Goal: Task Accomplishment & Management: Manage account settings

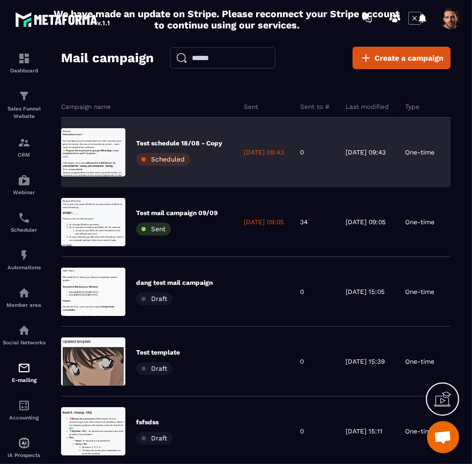
click at [187, 142] on p "Test schedule 18/08 - Copy" at bounding box center [179, 143] width 86 height 9
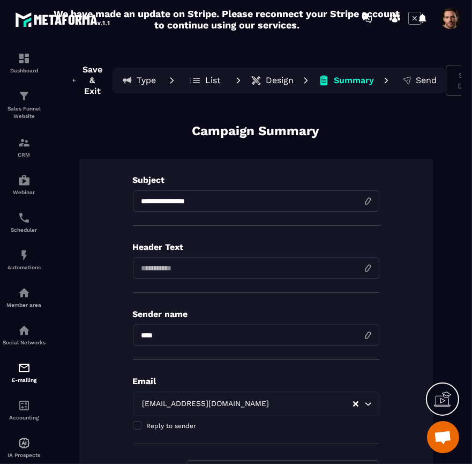
click at [365, 110] on div "**********" at bounding box center [255, 260] width 411 height 426
